Goal: Task Accomplishment & Management: Complete application form

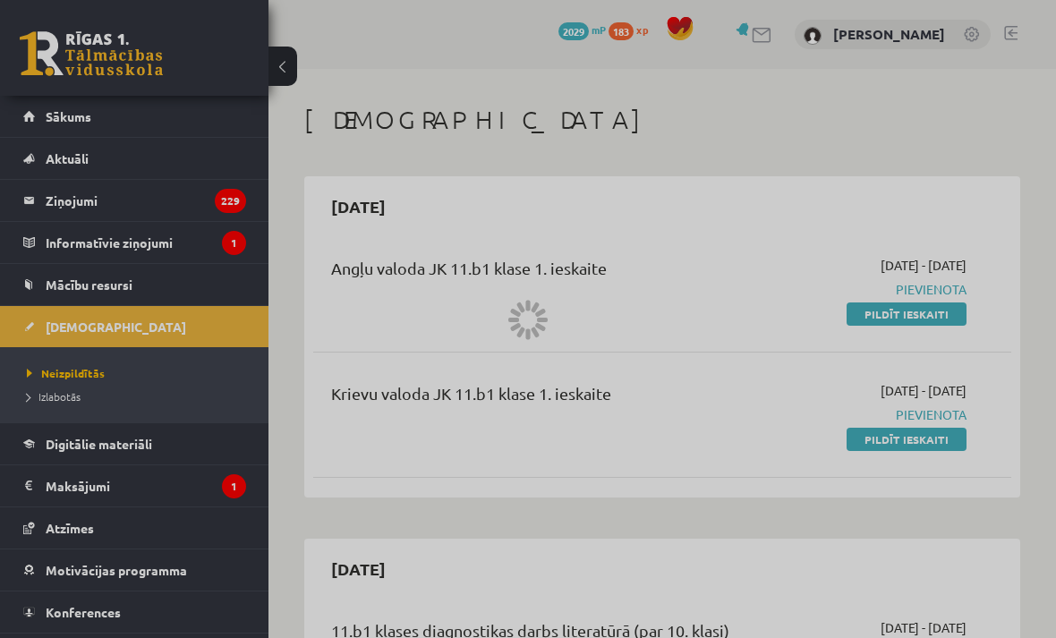
scroll to position [1468, 0]
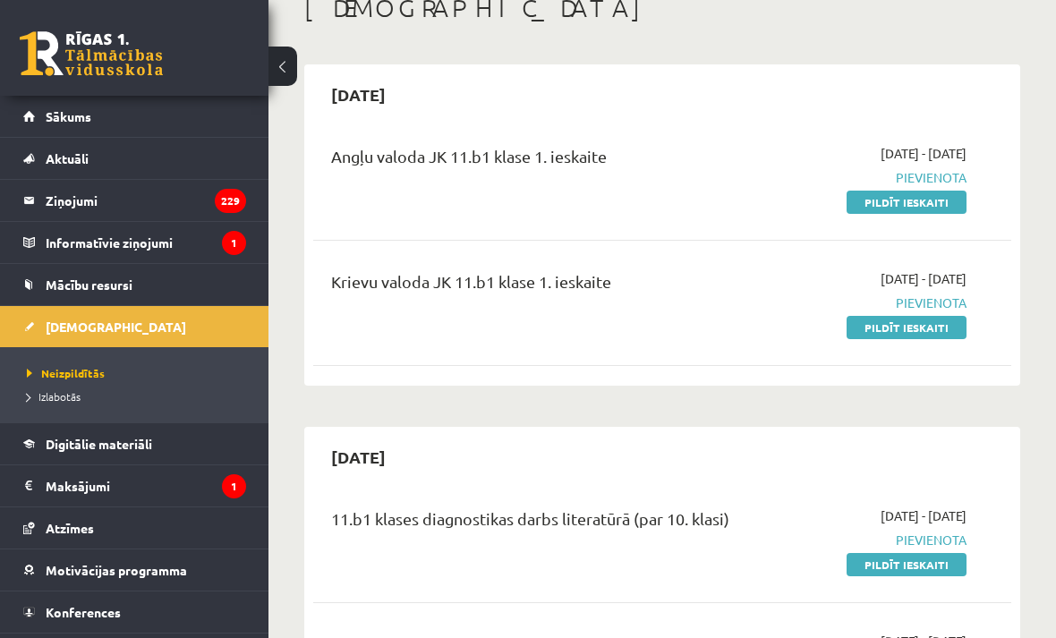
scroll to position [1059, 0]
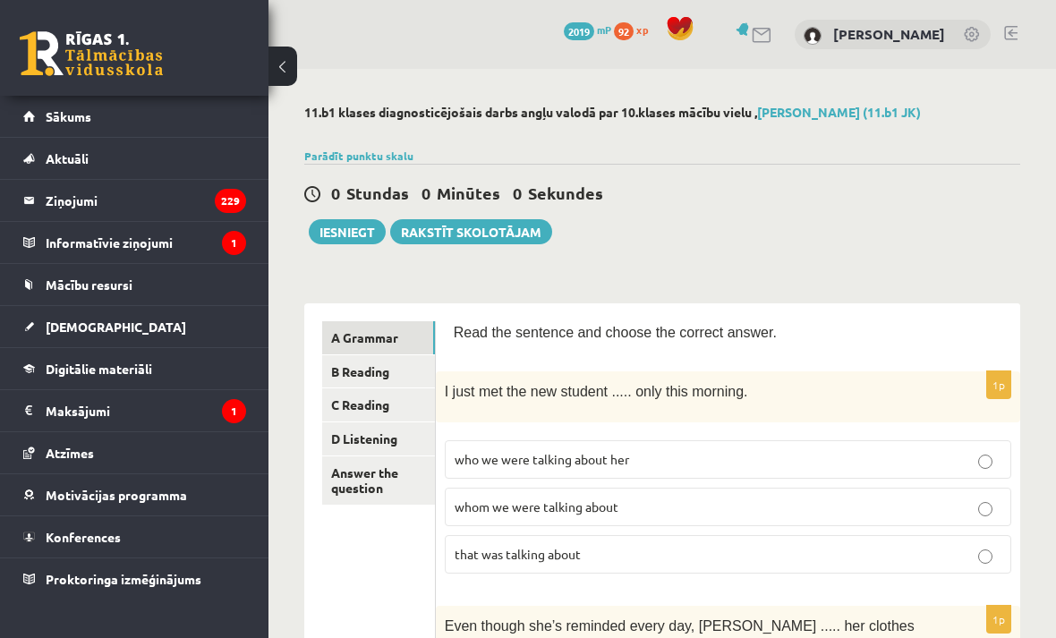
scroll to position [106, 0]
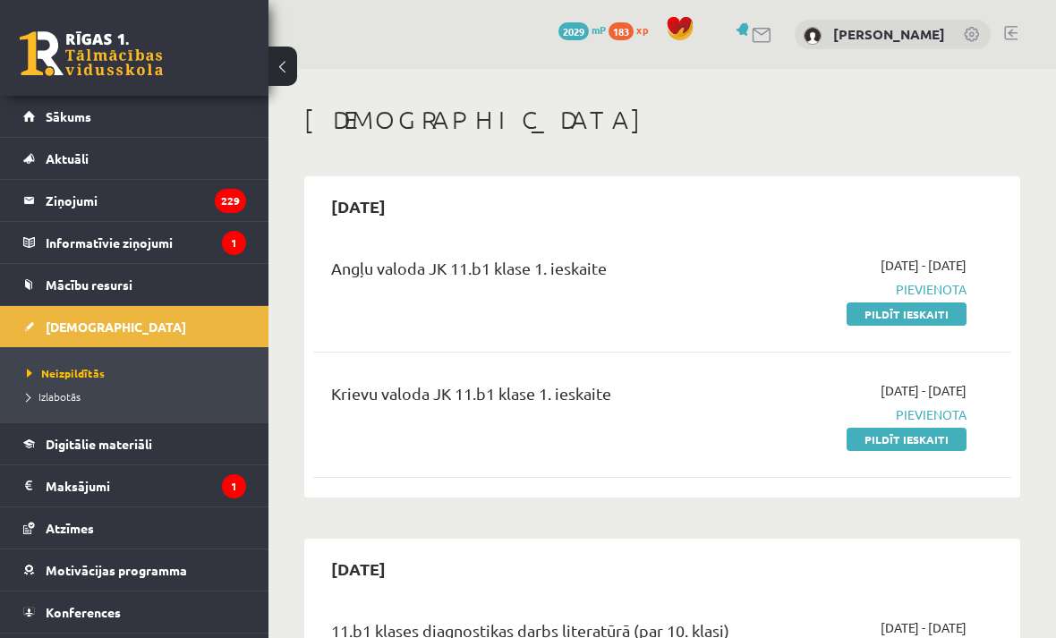
scroll to position [480, 0]
